Goal: Information Seeking & Learning: Learn about a topic

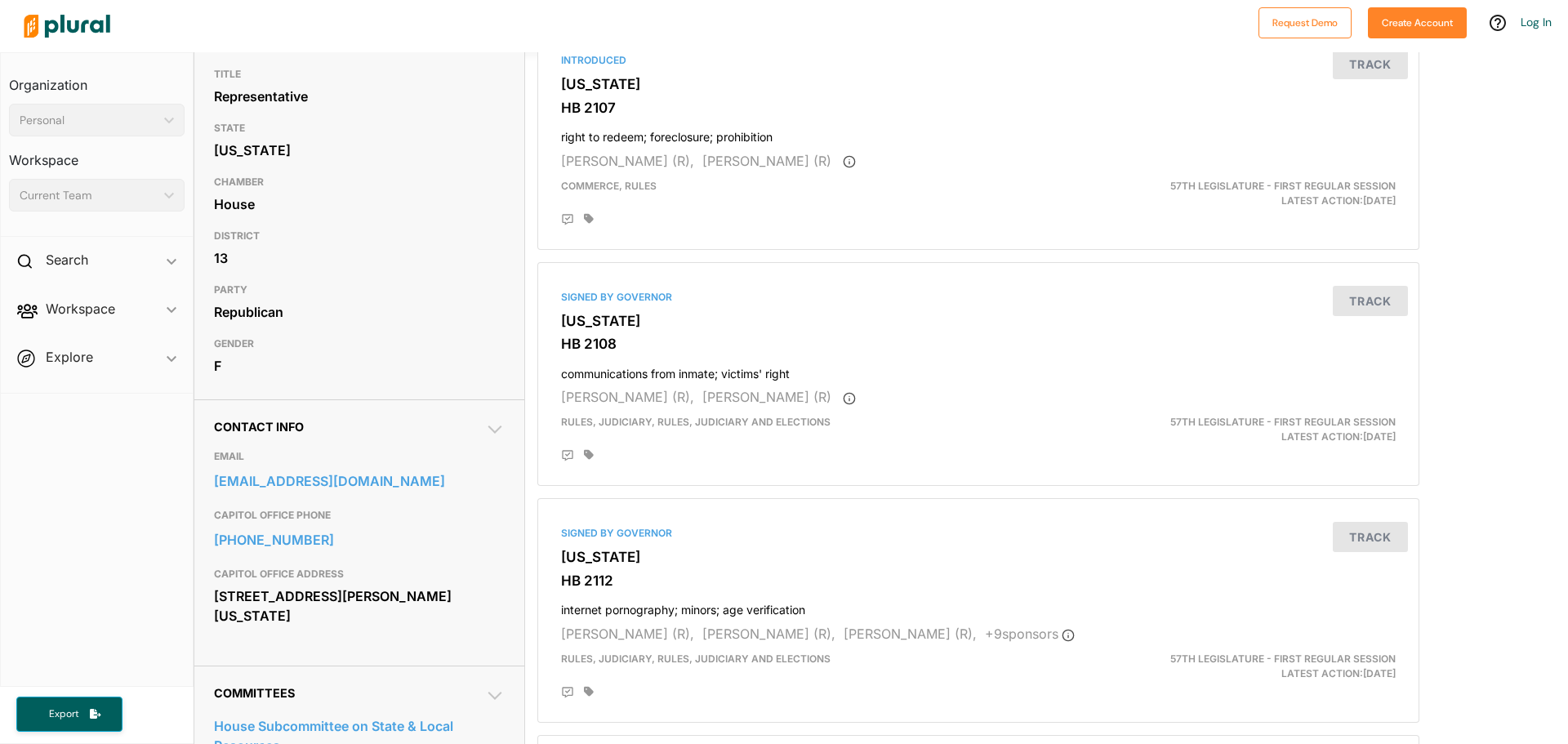
scroll to position [190, 0]
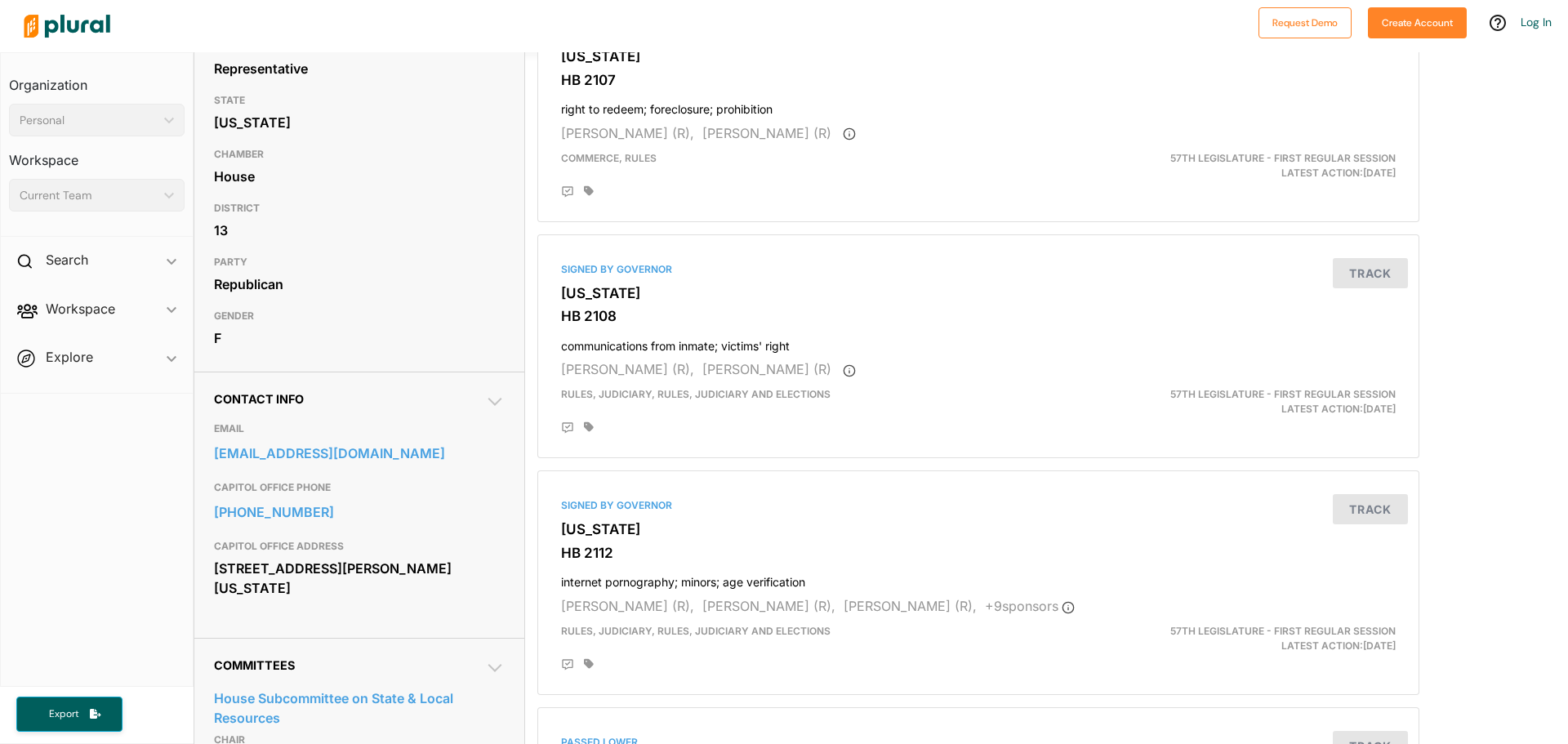
drag, startPoint x: 343, startPoint y: 589, endPoint x: 214, endPoint y: 569, distance: 130.5
click at [214, 569] on div "[STREET_ADDRESS][PERSON_NAME][US_STATE]" at bounding box center [358, 578] width 291 height 44
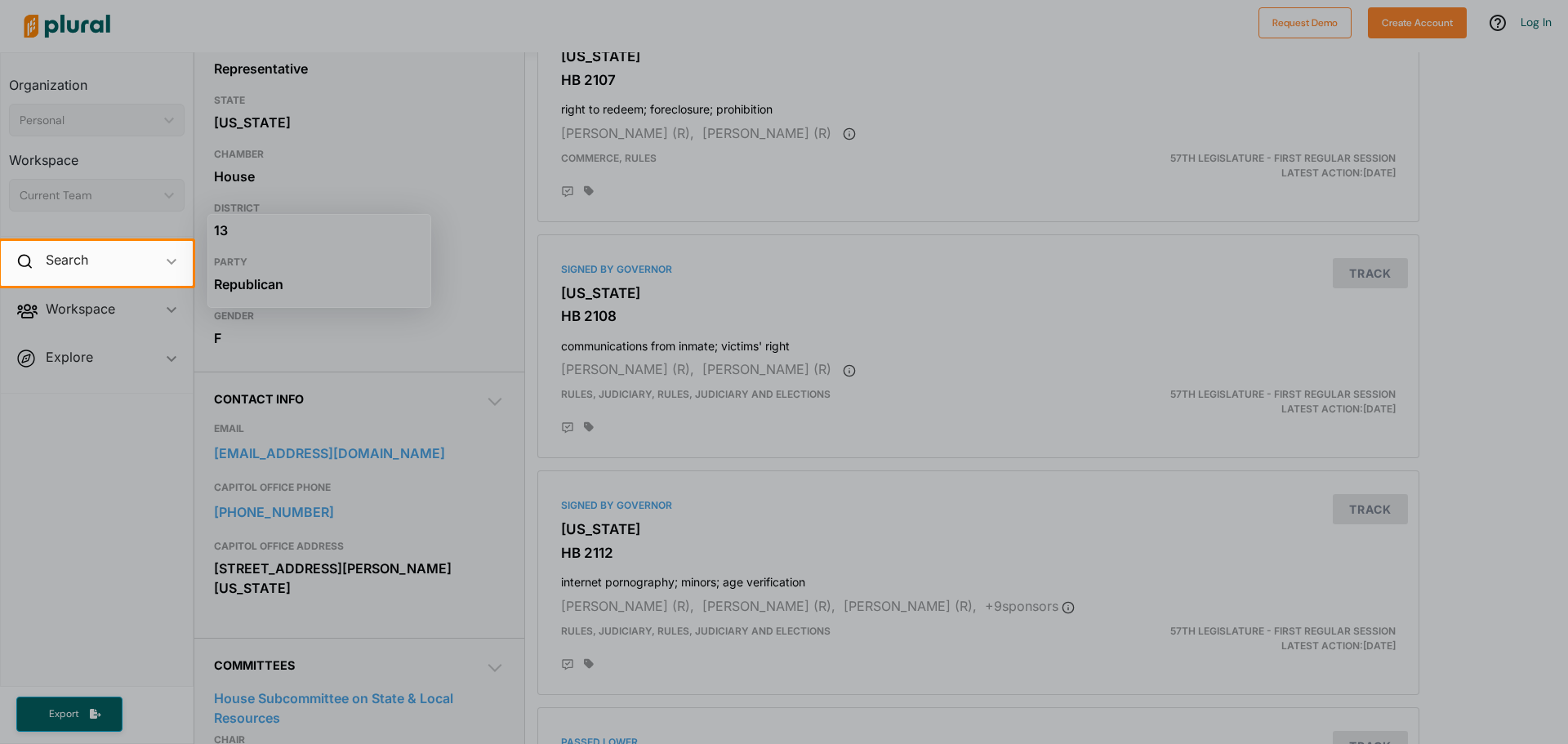
click at [404, 568] on div at bounding box center [784, 515] width 1568 height 458
drag, startPoint x: 414, startPoint y: 565, endPoint x: 404, endPoint y: 335, distance: 230.2
click at [412, 530] on div at bounding box center [784, 515] width 1568 height 458
